Goal: Navigation & Orientation: Find specific page/section

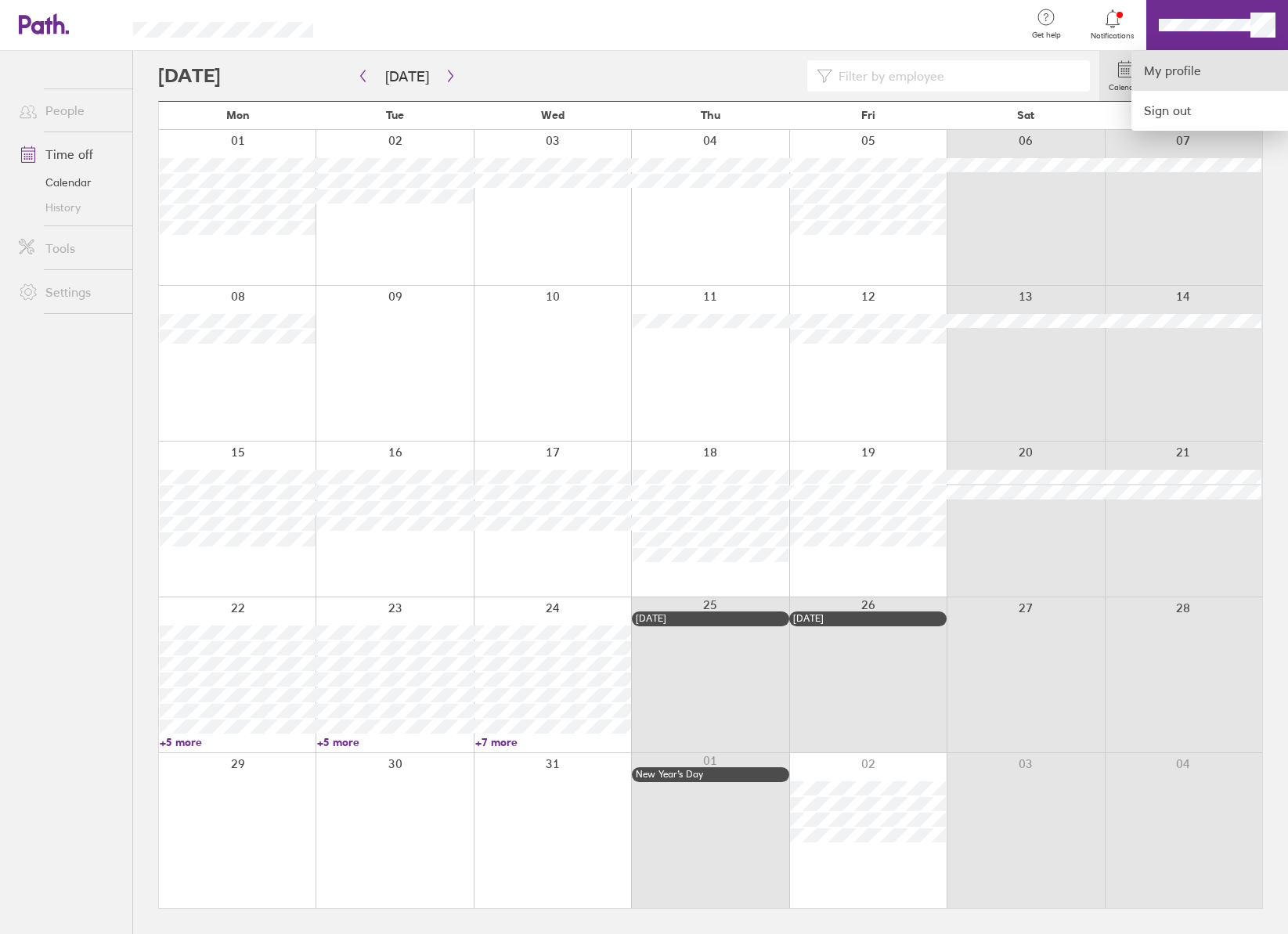
click at [1172, 68] on link "My profile" at bounding box center [1210, 71] width 157 height 40
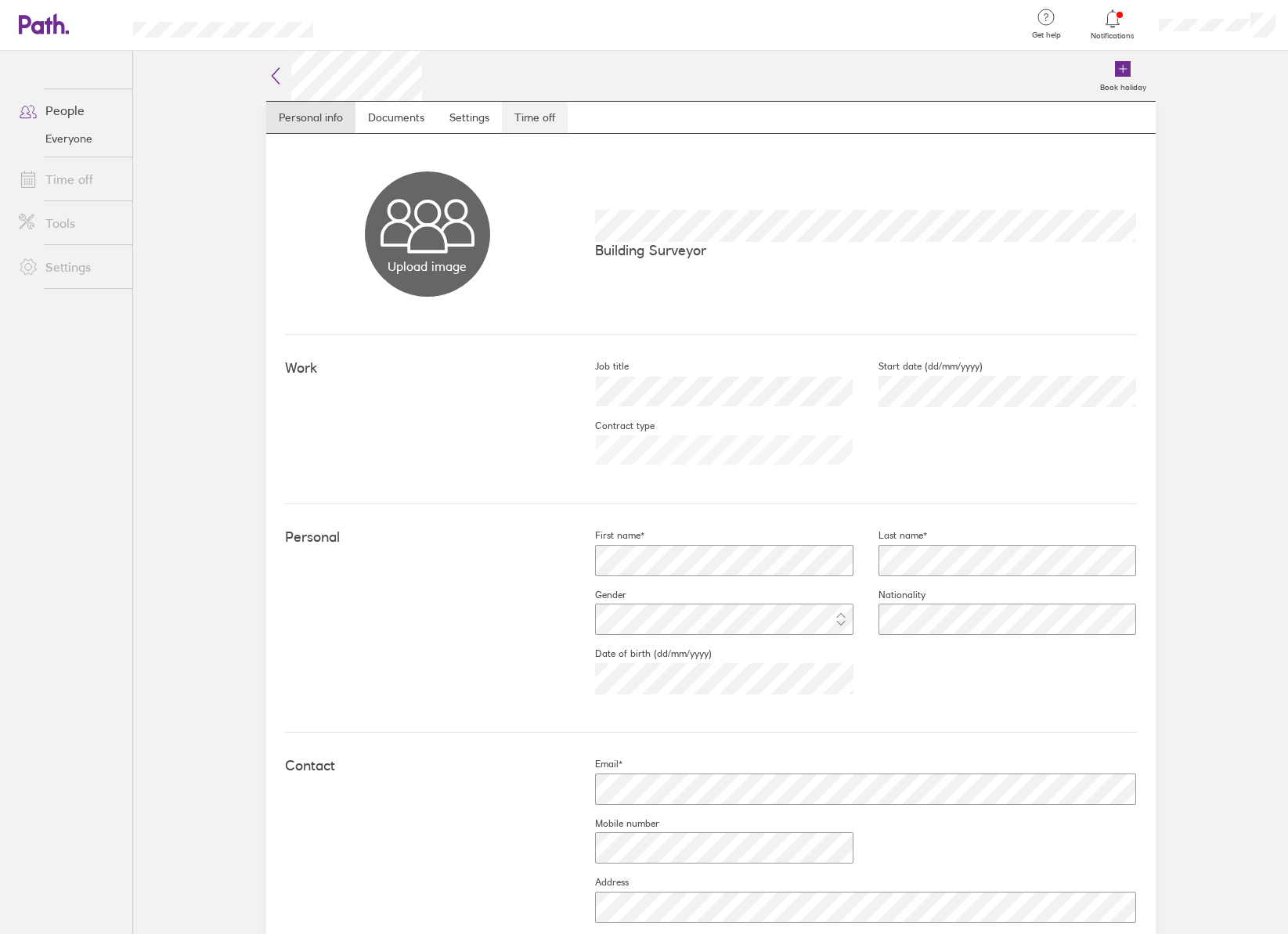
click at [541, 118] on link "Time off" at bounding box center [535, 118] width 66 height 31
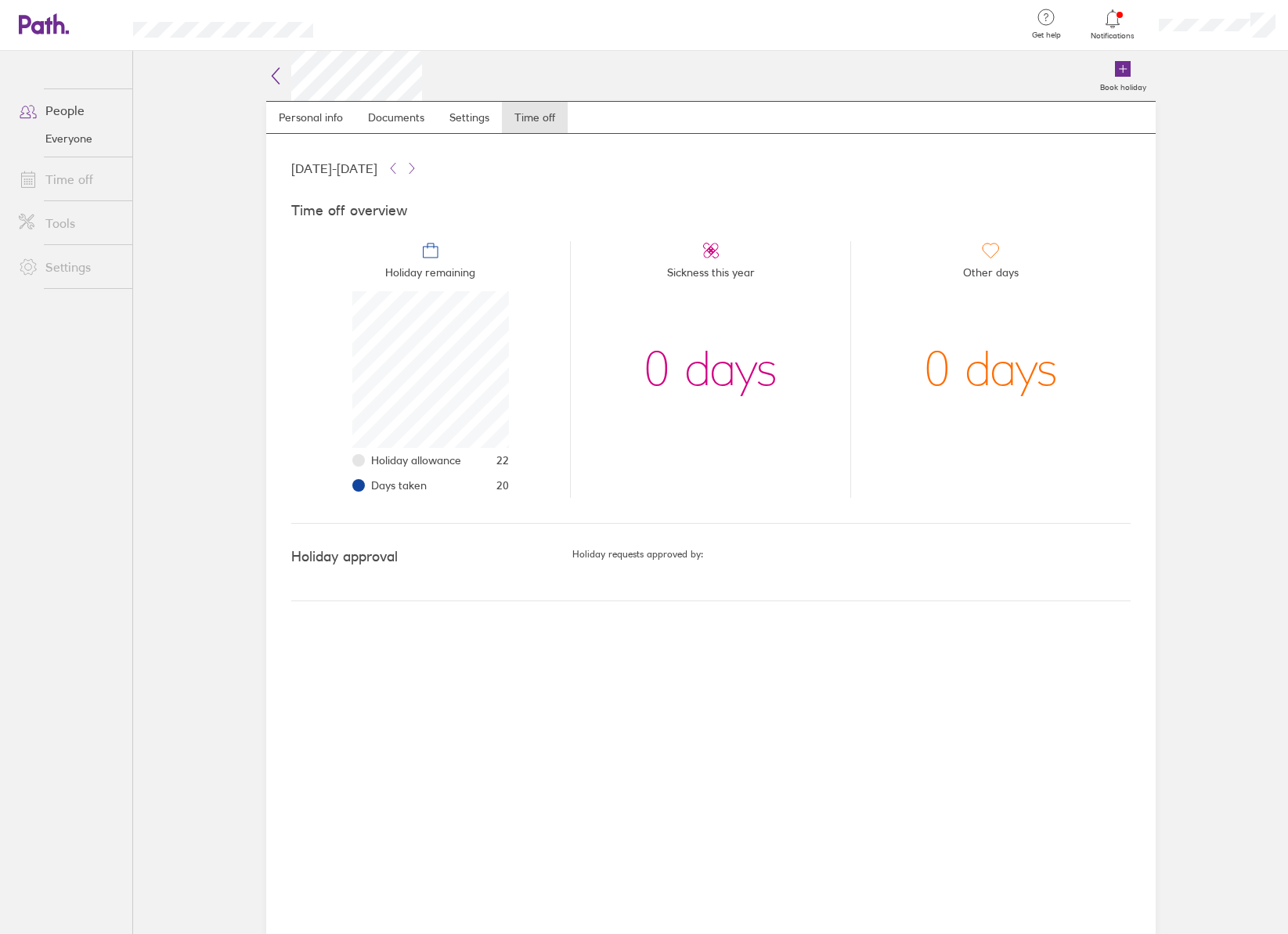
scroll to position [157, 157]
click at [309, 118] on link "Personal info" at bounding box center [311, 118] width 89 height 31
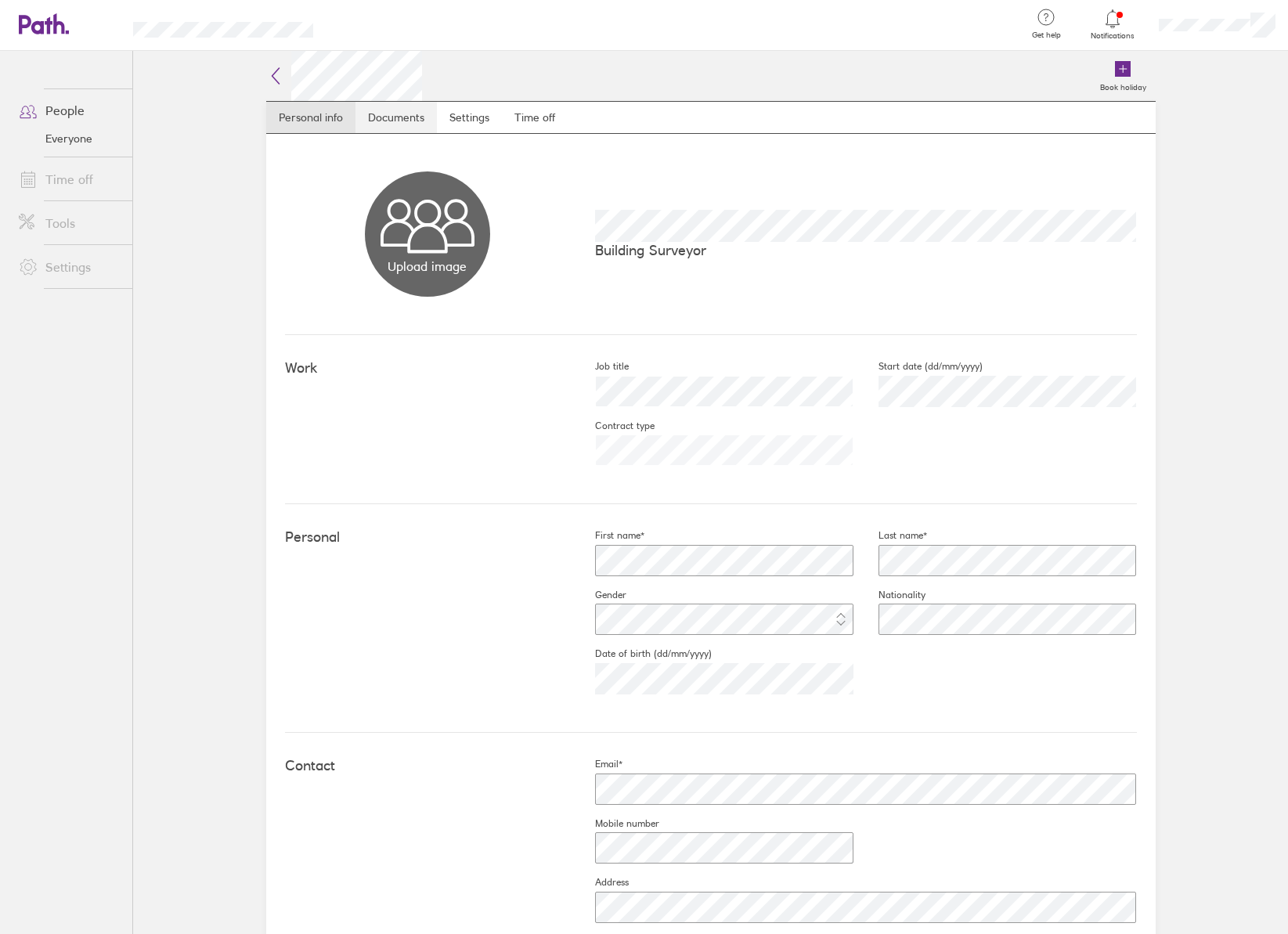
click at [399, 116] on link "Documents" at bounding box center [396, 118] width 81 height 31
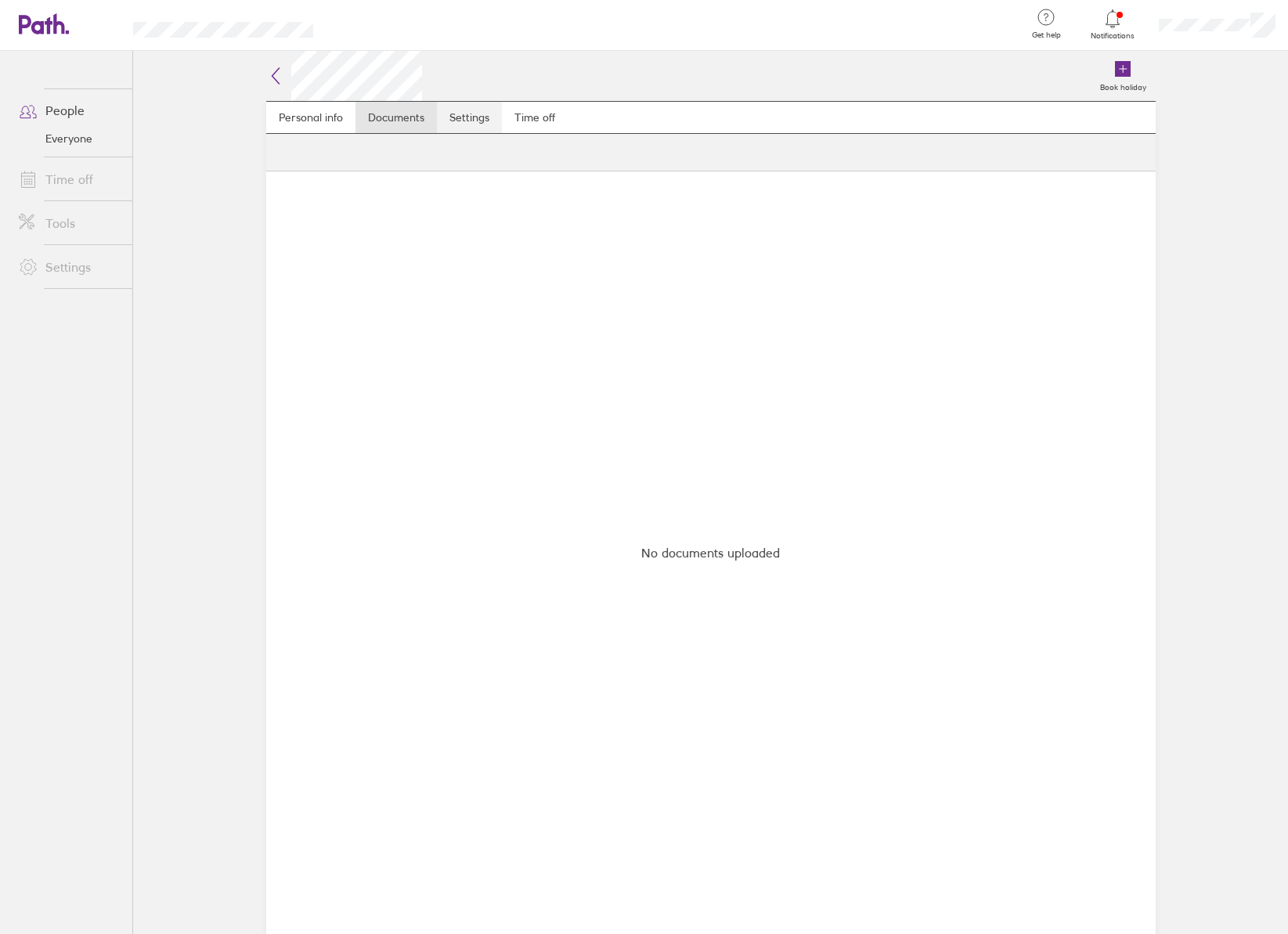
click at [488, 117] on link "Settings" at bounding box center [469, 118] width 65 height 31
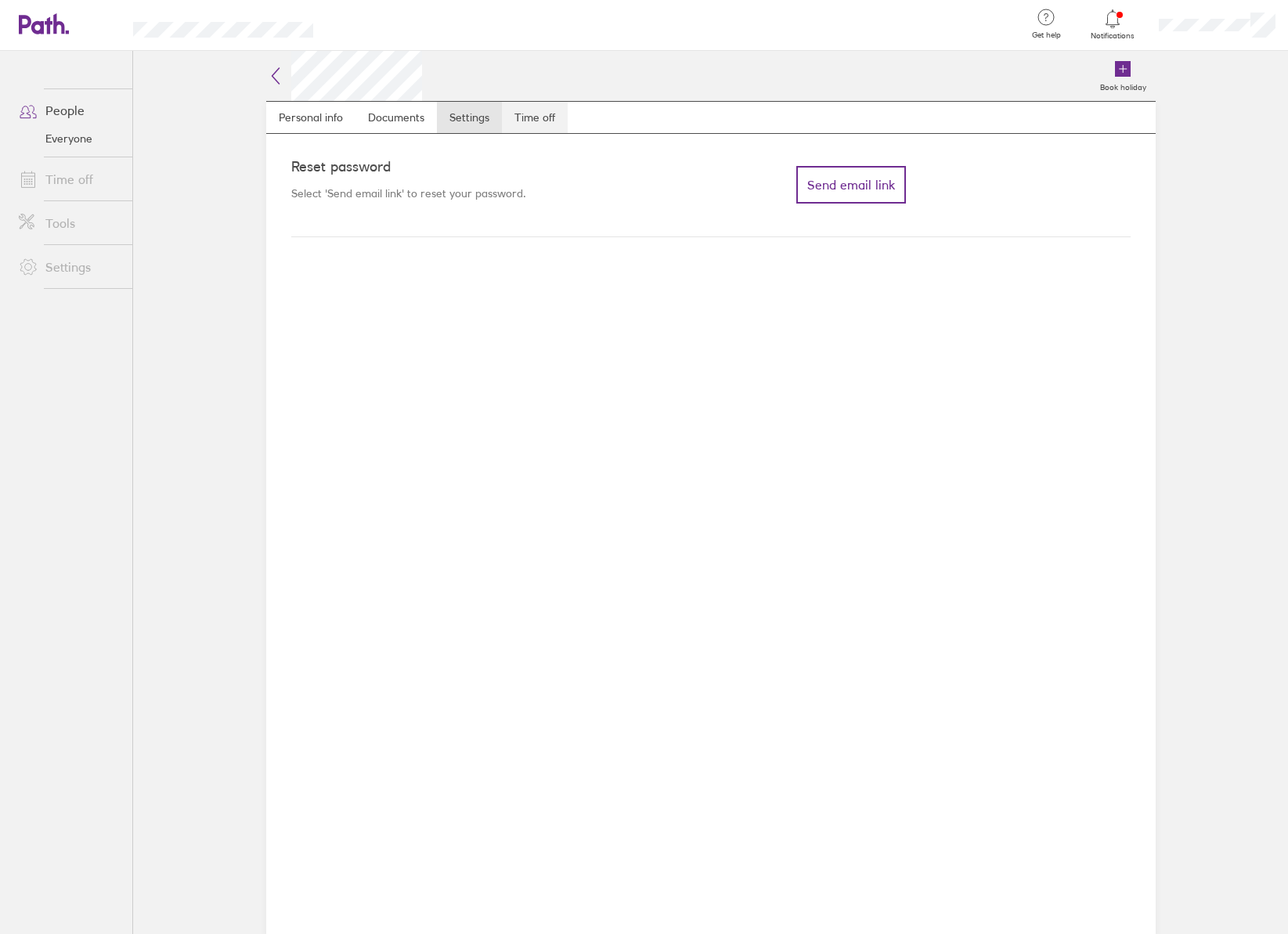
click at [548, 118] on link "Time off" at bounding box center [535, 118] width 66 height 31
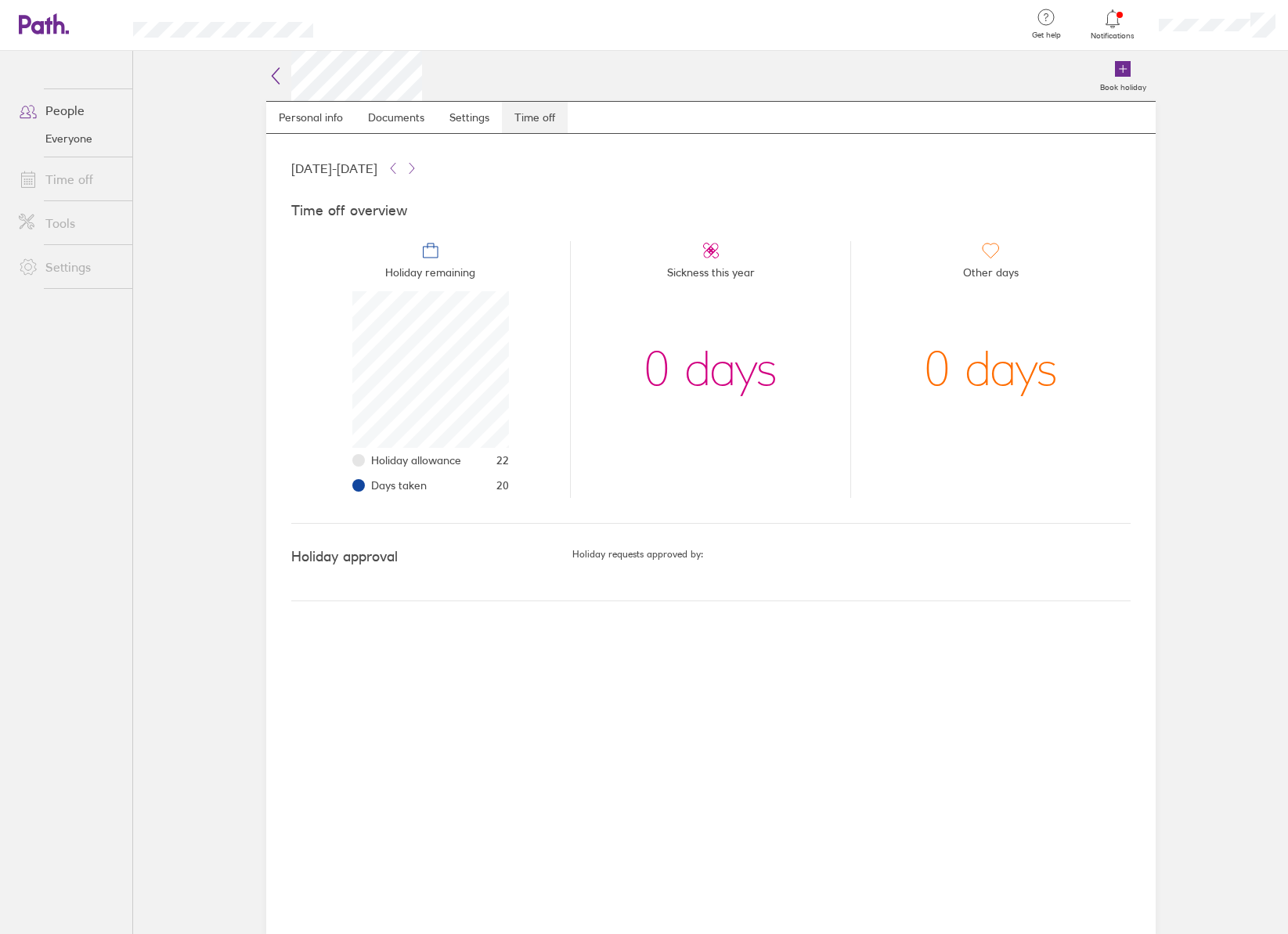
scroll to position [157, 157]
